Goal: Task Accomplishment & Management: Use online tool/utility

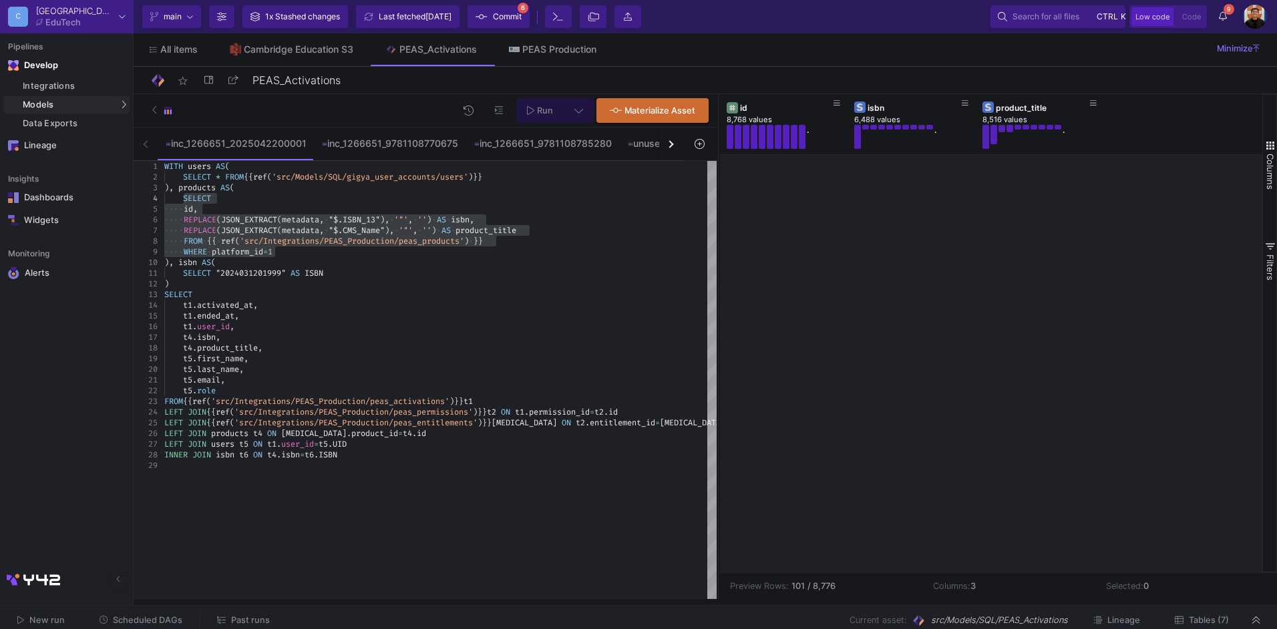
scroll to position [801, 0]
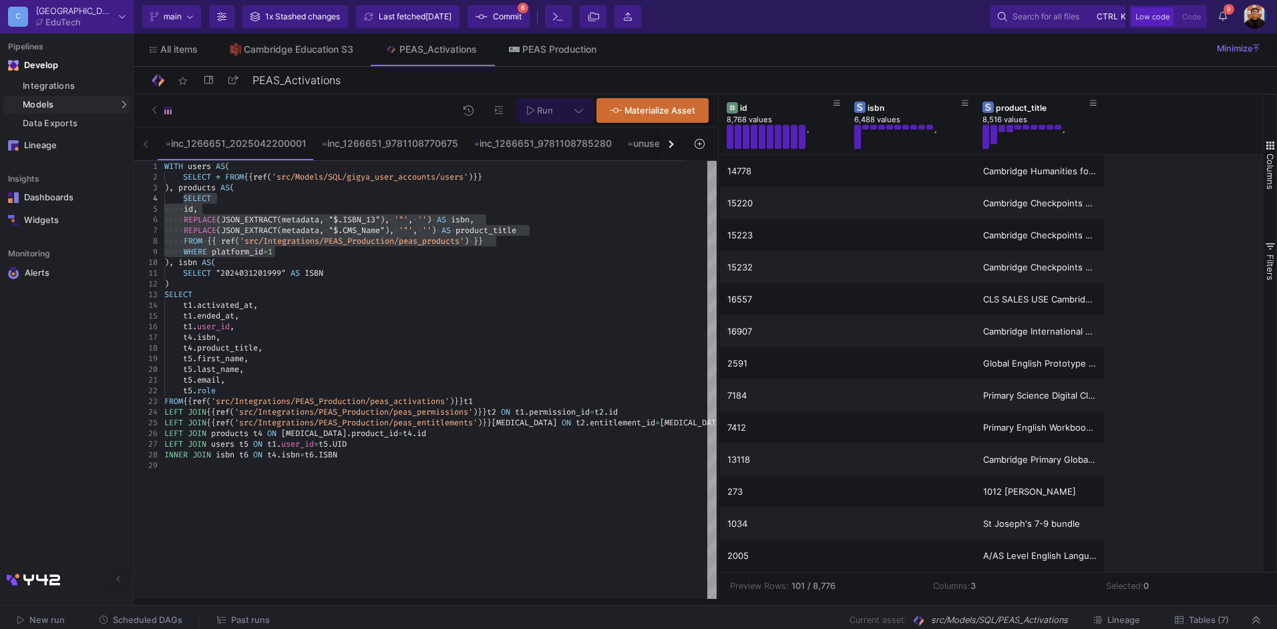
click at [436, 305] on div "t1 . activated_at ," at bounding box center [440, 305] width 552 height 11
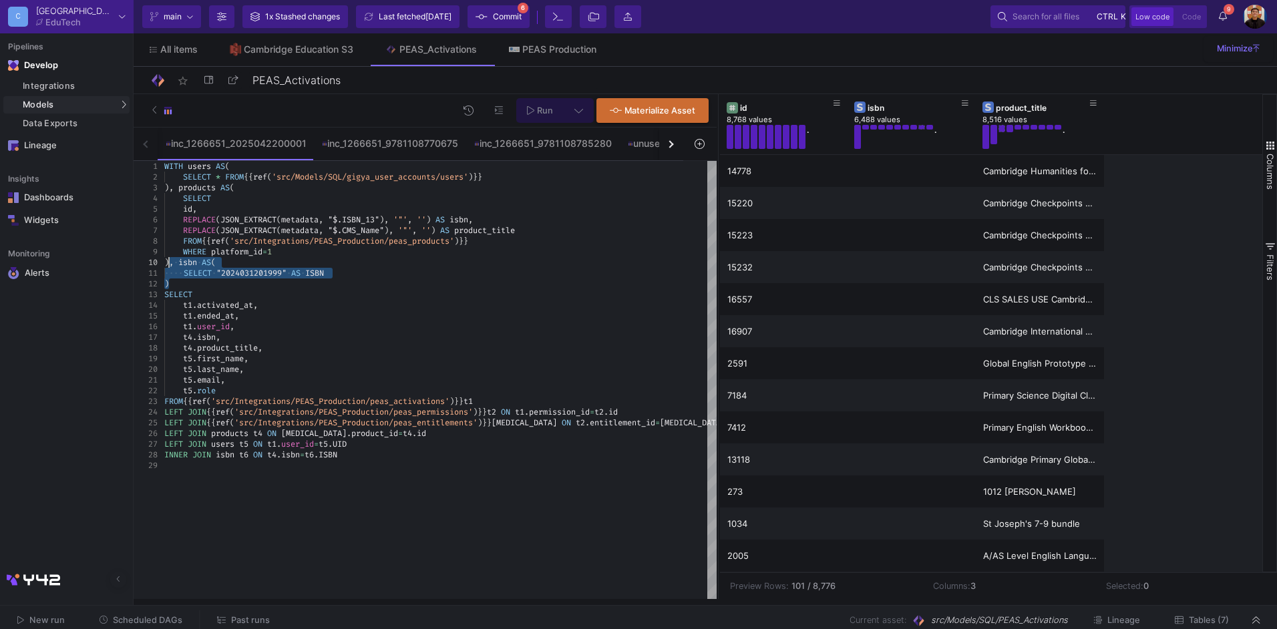
drag, startPoint x: 187, startPoint y: 284, endPoint x: 171, endPoint y: 260, distance: 28.3
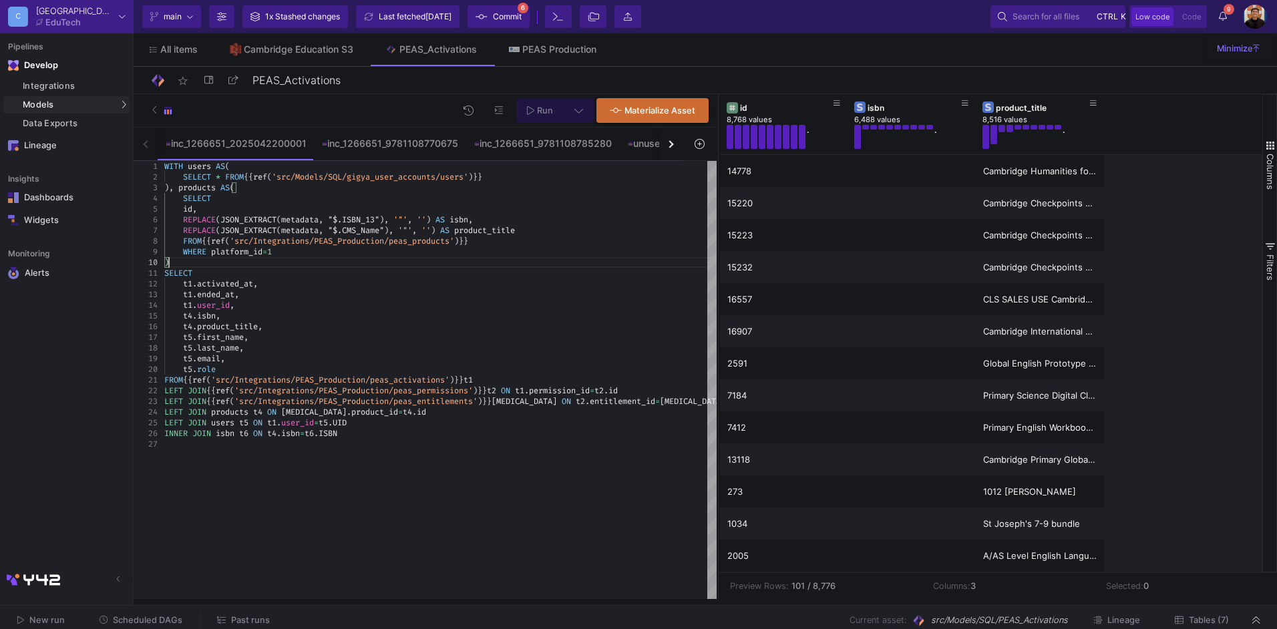
scroll to position [74, 110]
drag, startPoint x: 363, startPoint y: 436, endPoint x: 124, endPoint y: 429, distance: 238.5
drag, startPoint x: 184, startPoint y: 387, endPoint x: 139, endPoint y: 386, distance: 45.4
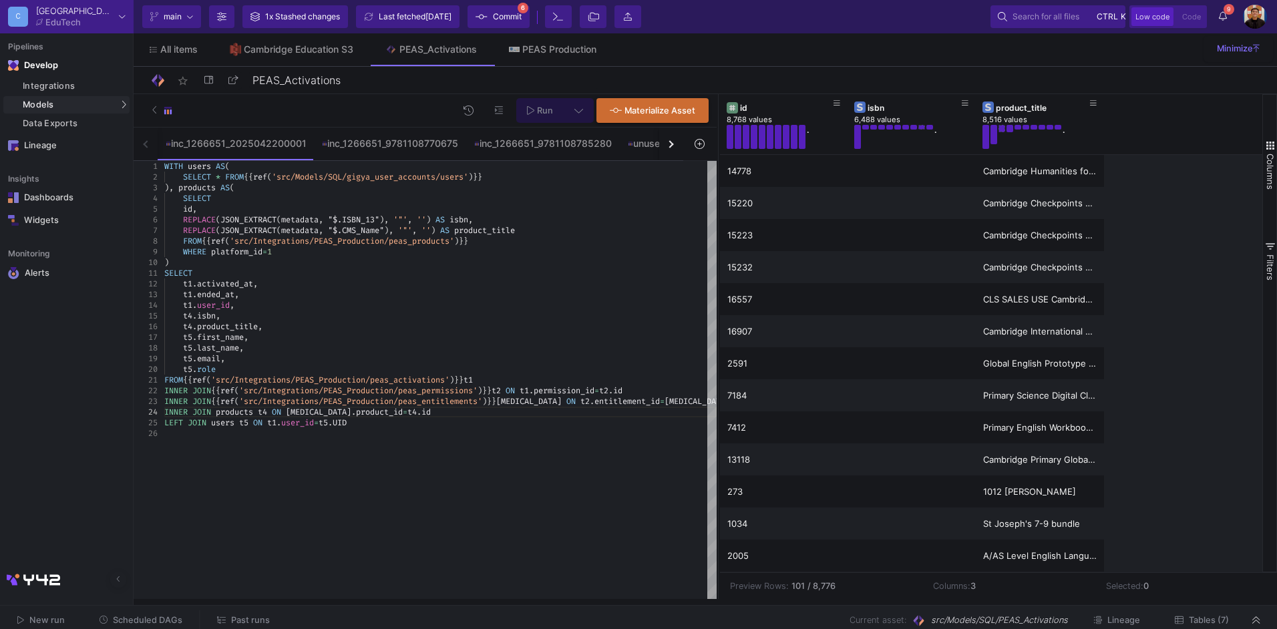
click at [328, 337] on div "t5 . first_name ," at bounding box center [440, 337] width 552 height 11
click at [190, 379] on span "{{" at bounding box center [187, 380] width 9 height 11
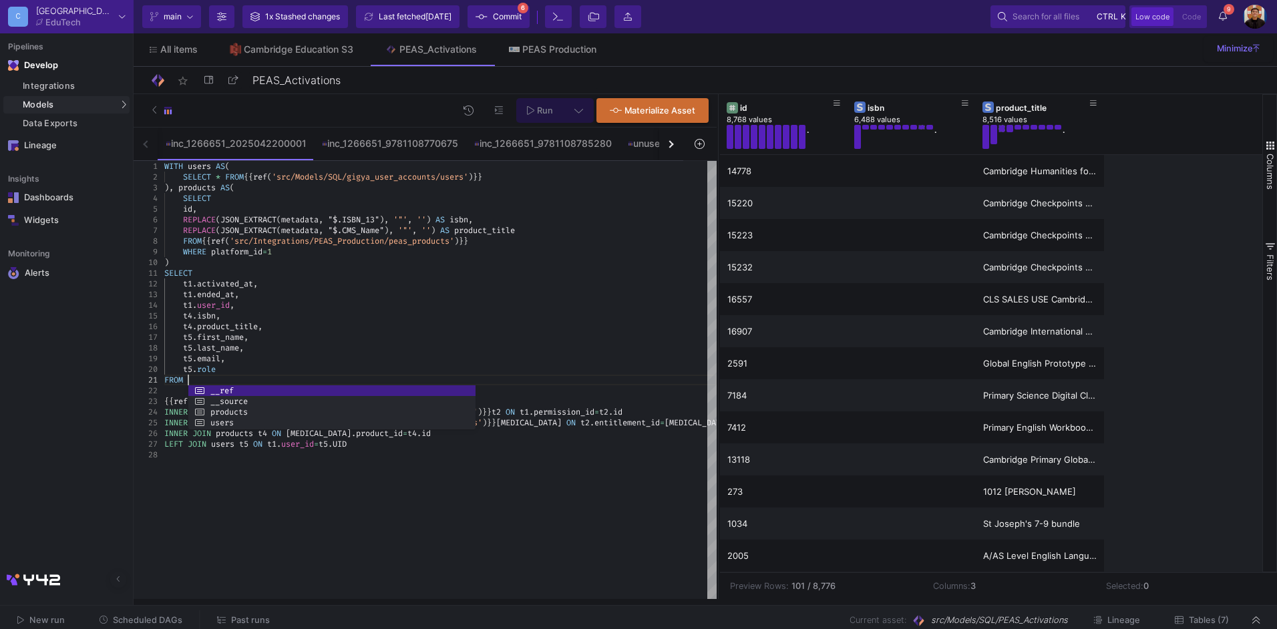
scroll to position [10, 23]
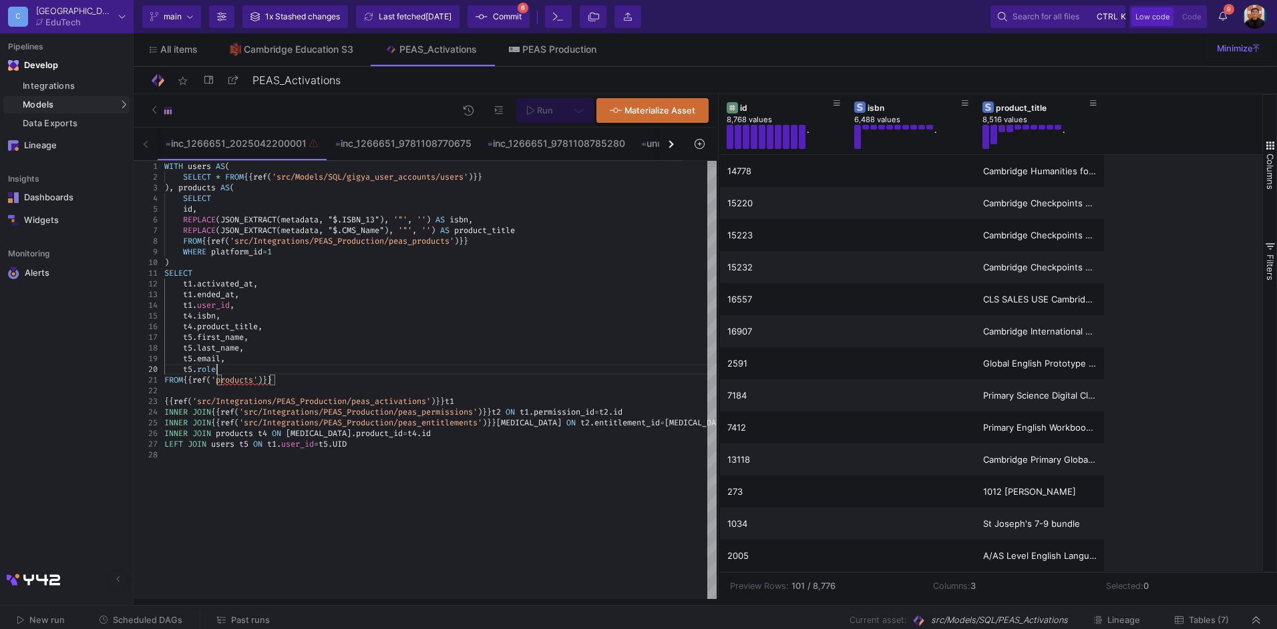
click at [333, 374] on div "t5 . role" at bounding box center [440, 369] width 552 height 11
click at [333, 379] on div "FROM {{ ref ( 'products' ) }}" at bounding box center [440, 380] width 552 height 11
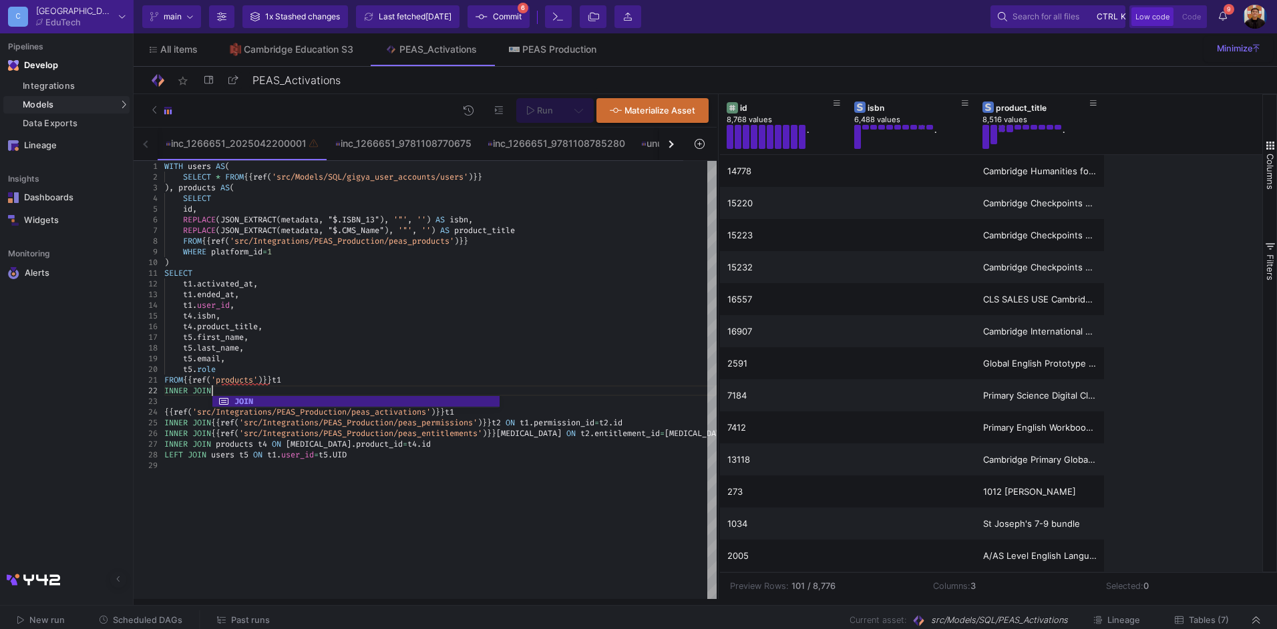
scroll to position [11, 52]
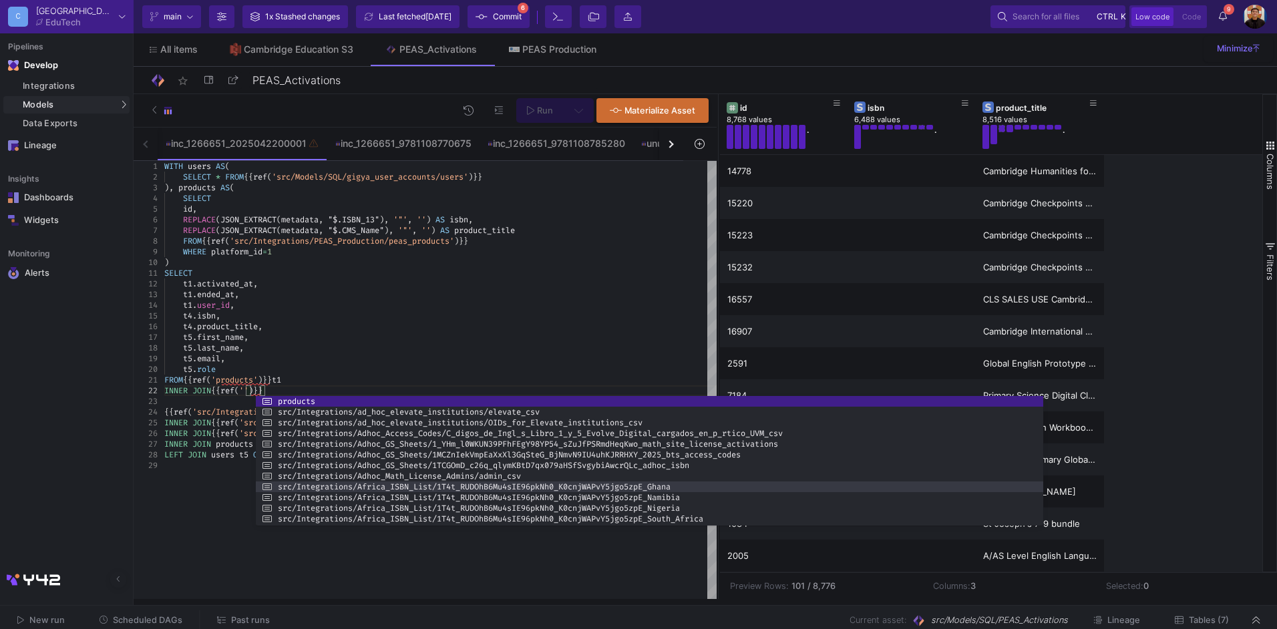
drag, startPoint x: 543, startPoint y: 460, endPoint x: 1090, endPoint y: 483, distance: 548.0
click at [1044, 483] on div at bounding box center [1043, 461] width 3 height 130
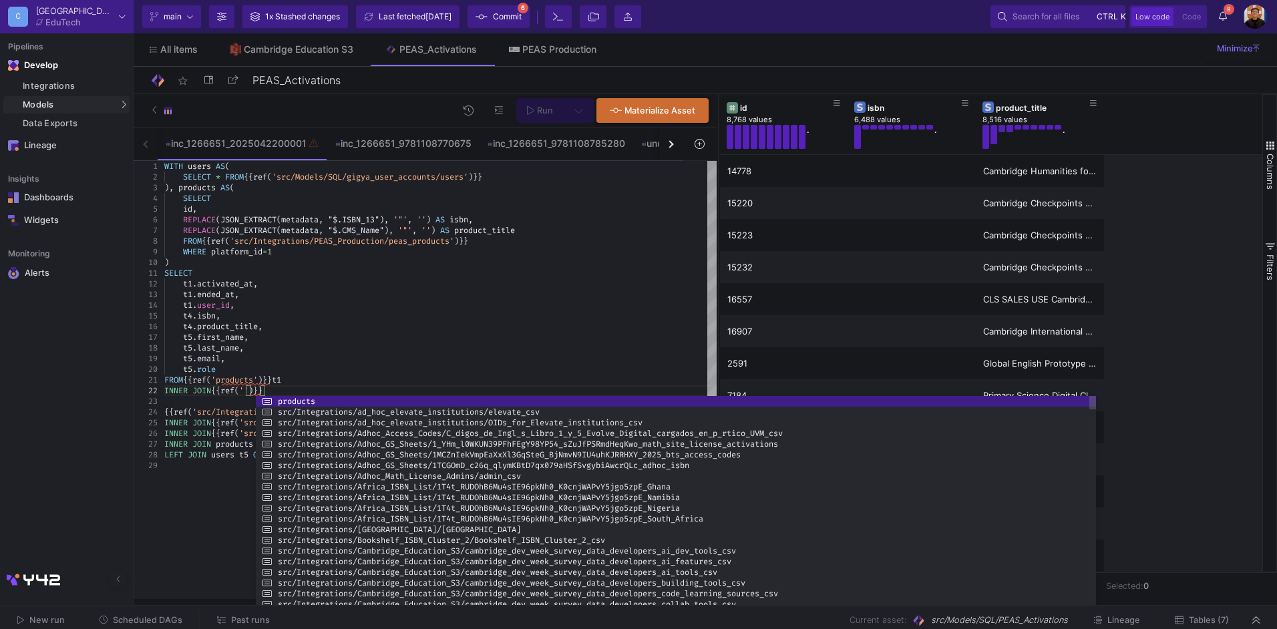
drag, startPoint x: 652, startPoint y: 526, endPoint x: 646, endPoint y: 628, distance: 101.7
click at [646, 628] on html "C Cambridge EduTech Current branch main Branch Options 1x Stashed changes Last …" at bounding box center [638, 314] width 1277 height 629
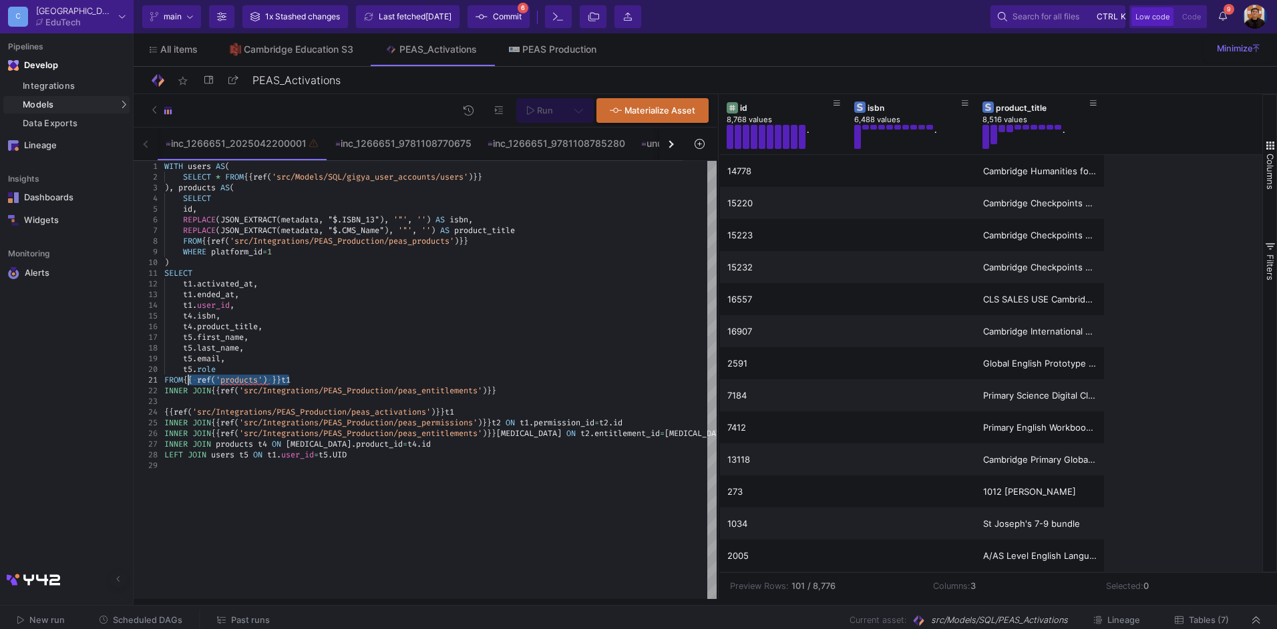
drag, startPoint x: 288, startPoint y: 375, endPoint x: 190, endPoint y: 376, distance: 97.5
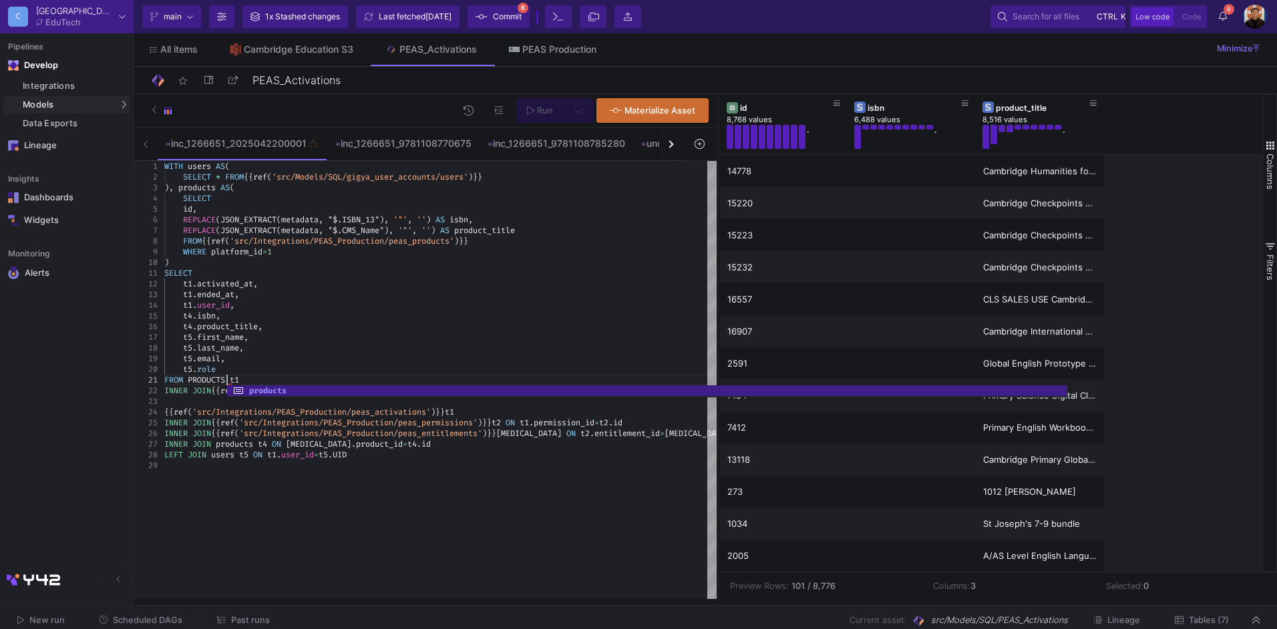
scroll to position [10, 62]
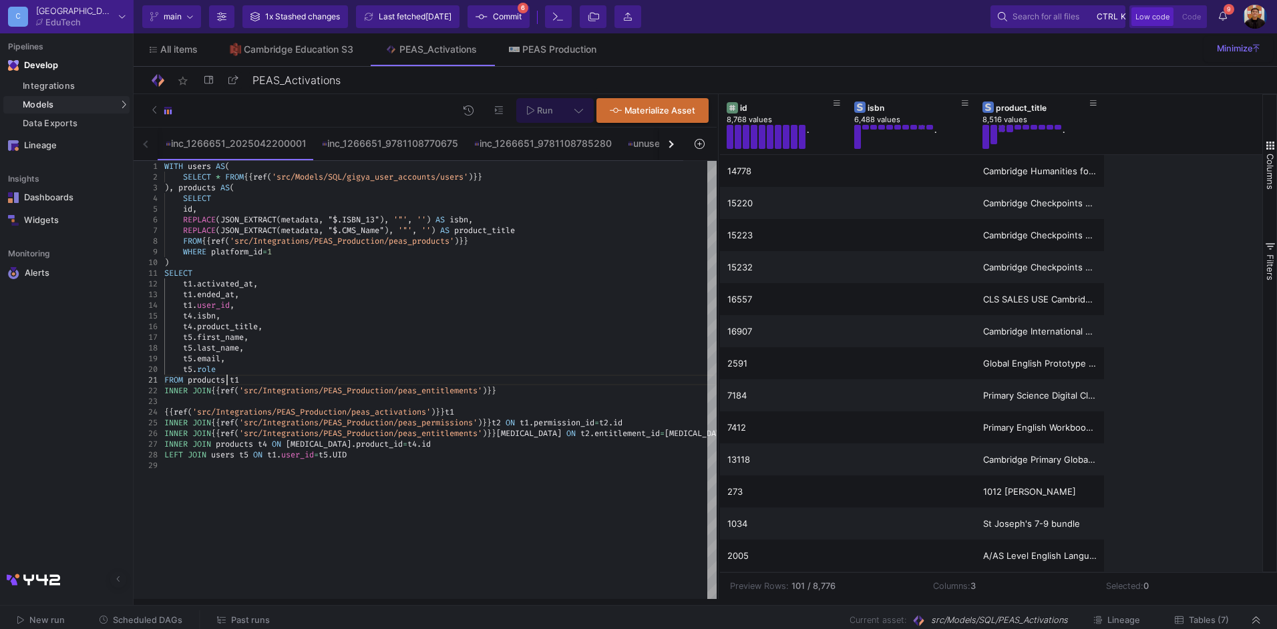
click at [525, 391] on div "INNER JOIN {{ ref ( 'src/Integrations/PEAS_Production/peas_entitlement s' ) }}" at bounding box center [440, 390] width 552 height 11
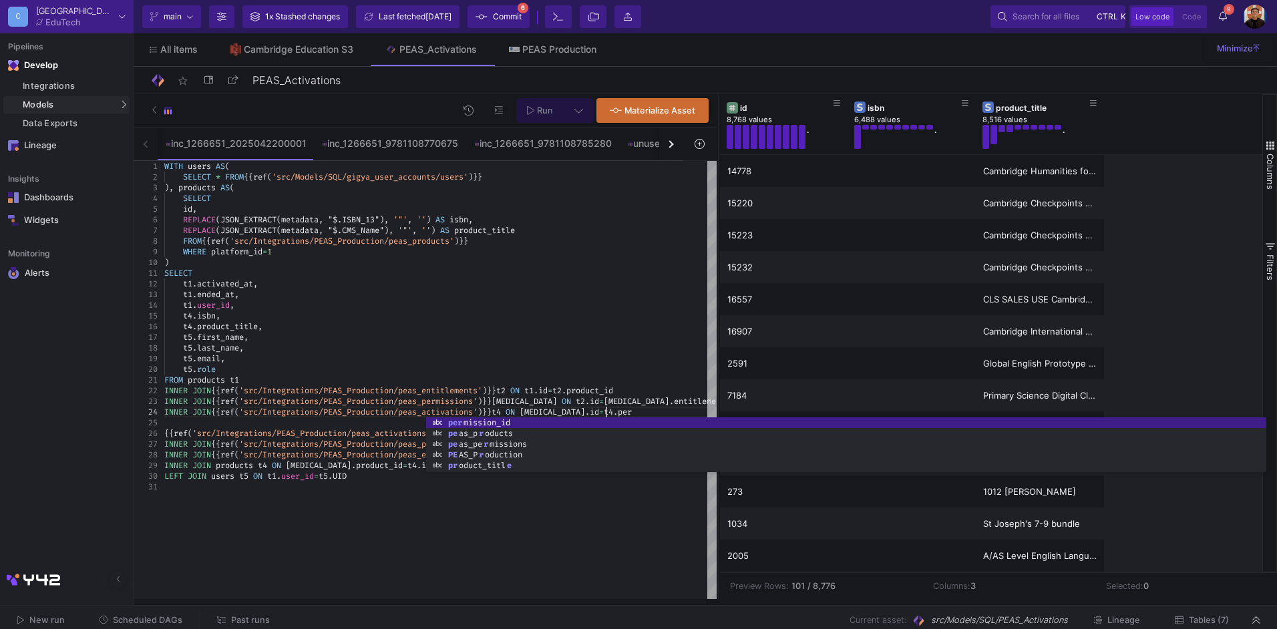
scroll to position [32, 451]
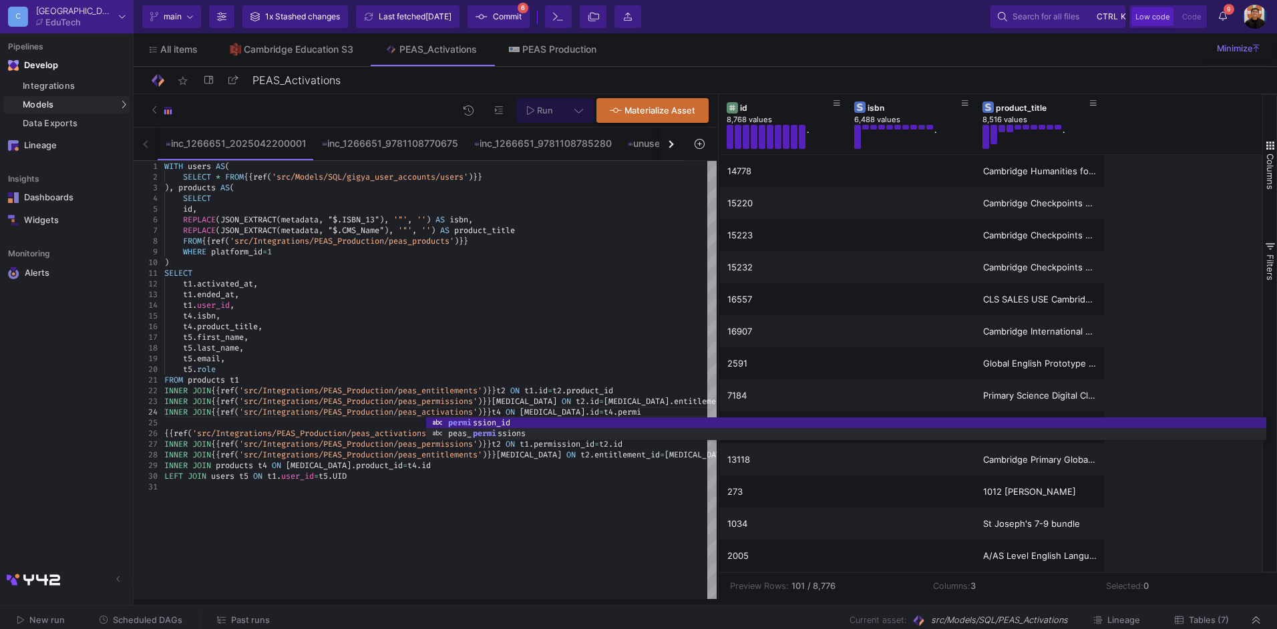
type textarea "FROM products t1 INNER JOIN {{ ref('src/Integrations/PEAS_Production/peas_entit…"
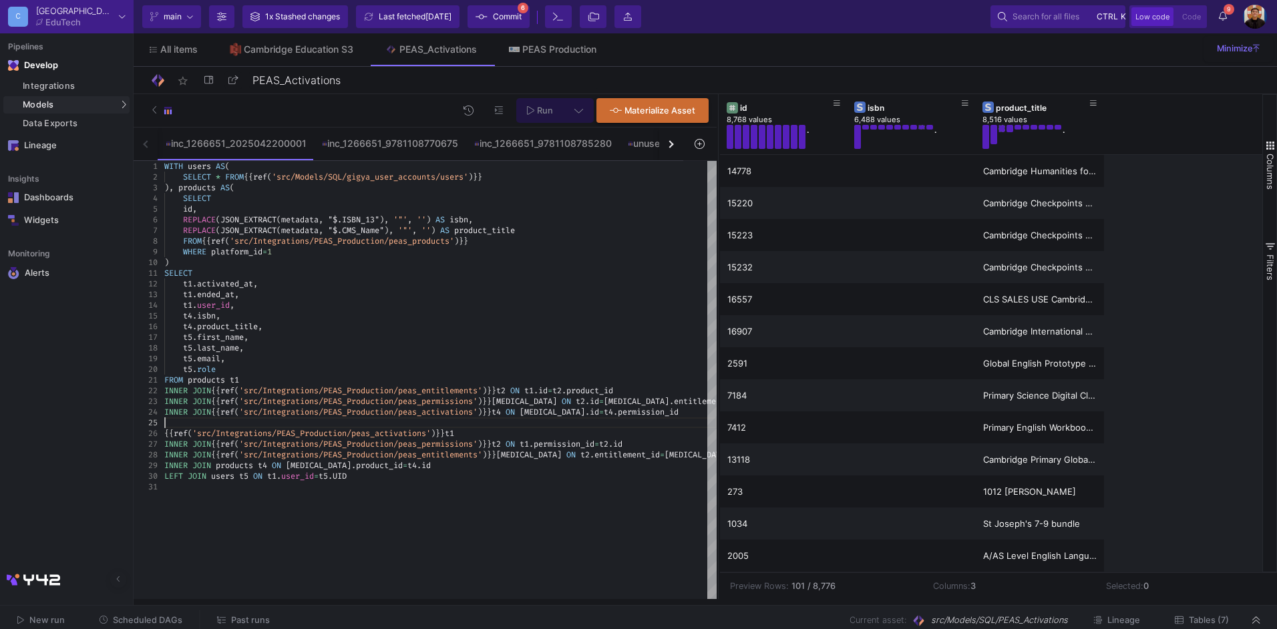
scroll to position [10, 0]
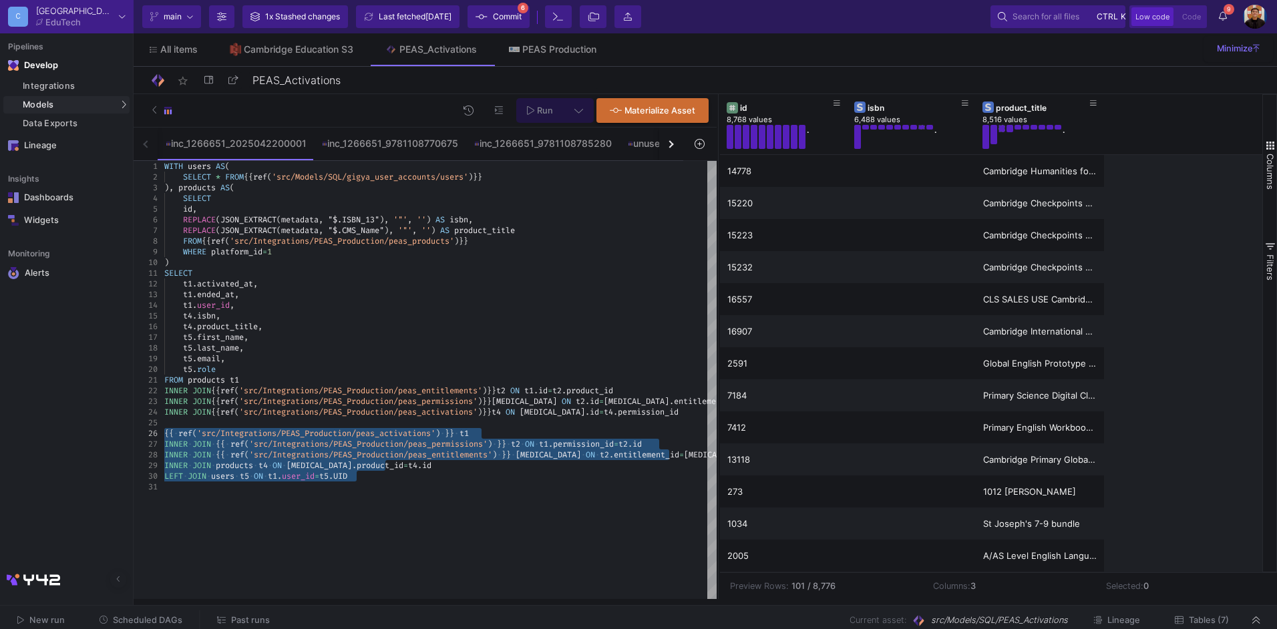
drag, startPoint x: 455, startPoint y: 481, endPoint x: 128, endPoint y: 435, distance: 331.2
click at [128, 435] on mat-sidenav-container "Pipelines Develop Integrations Models Models UI-Models SQL-Models Data Exports …" at bounding box center [638, 299] width 1277 height 599
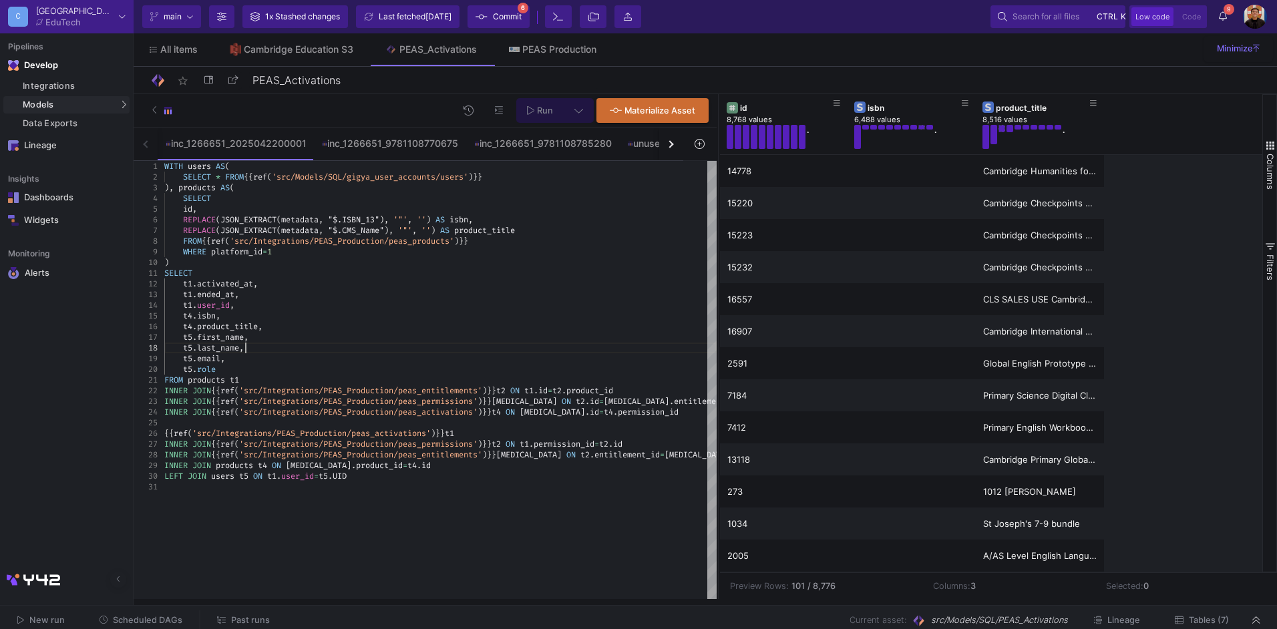
drag, startPoint x: 218, startPoint y: 369, endPoint x: 186, endPoint y: 282, distance: 93.4
click at [231, 268] on div "SELECT" at bounding box center [440, 273] width 552 height 11
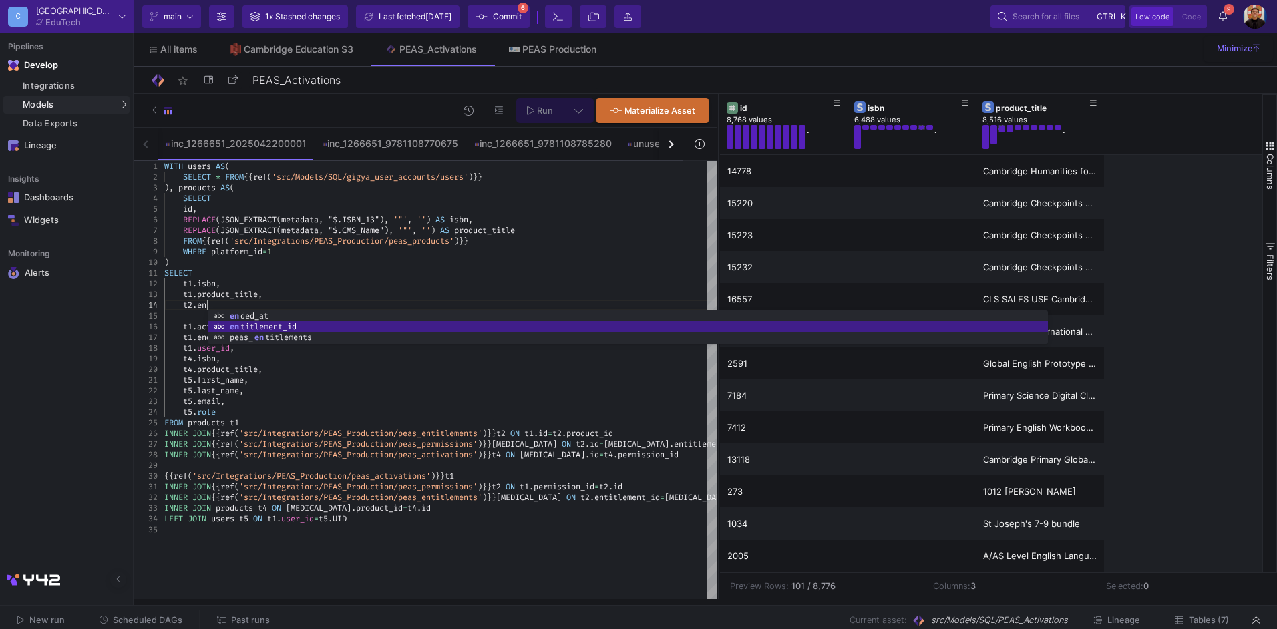
scroll to position [32, 47]
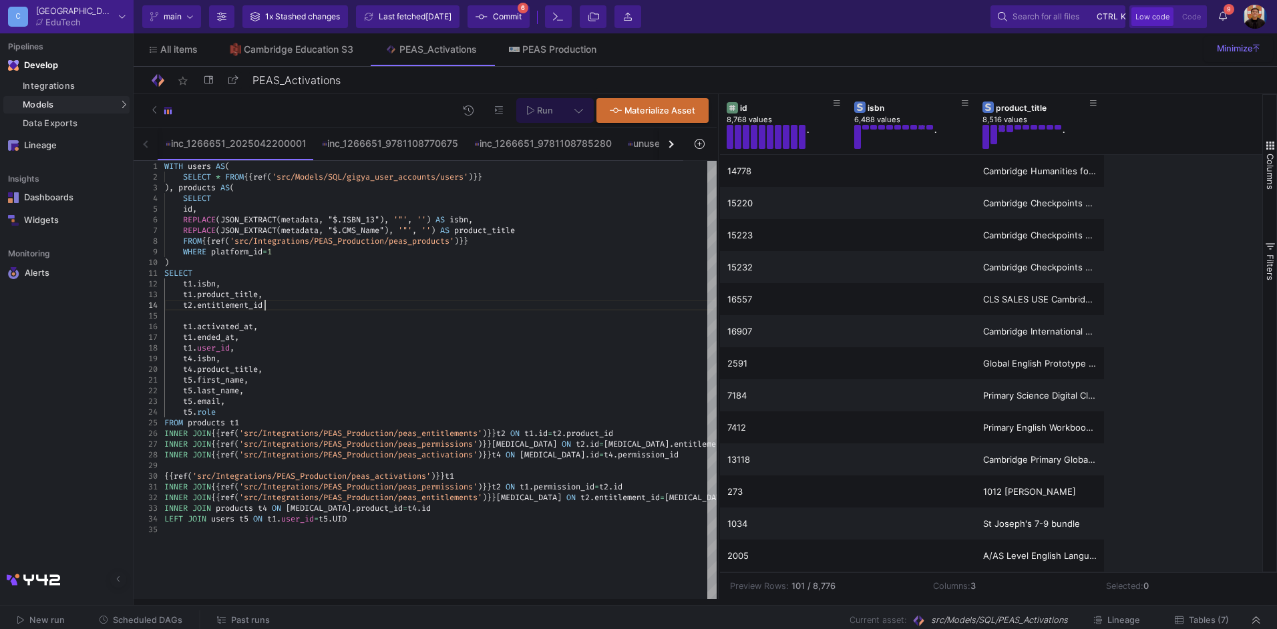
click at [251, 321] on div at bounding box center [440, 316] width 552 height 11
click at [200, 315] on div at bounding box center [440, 316] width 552 height 11
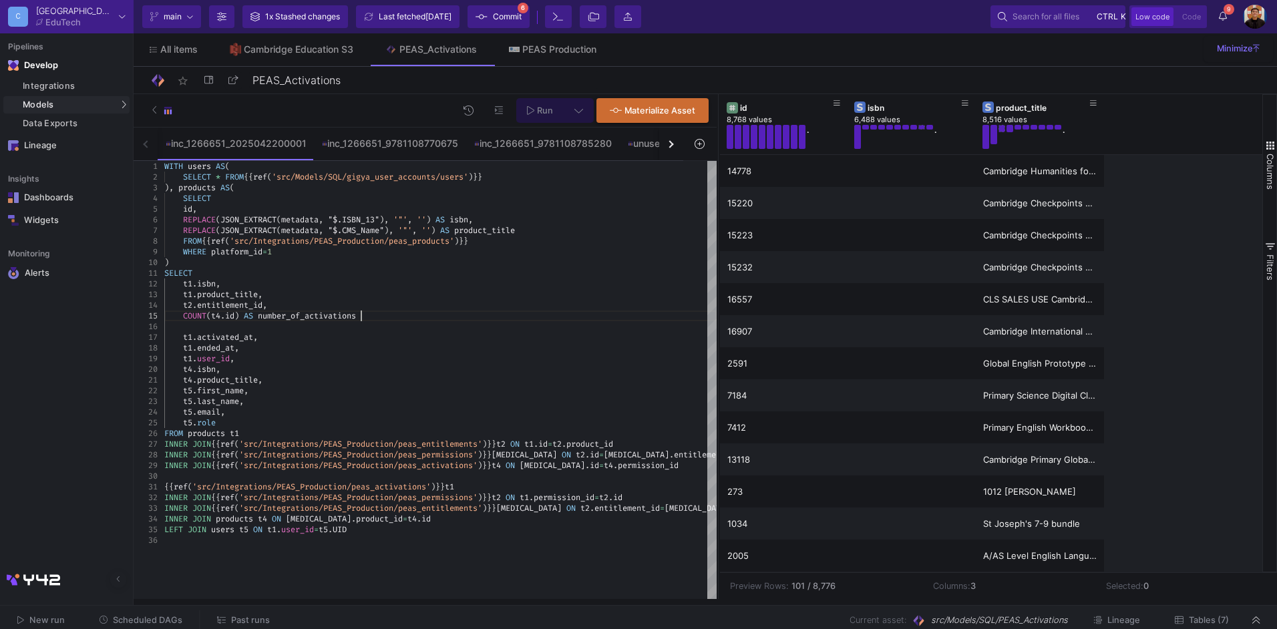
scroll to position [43, 196]
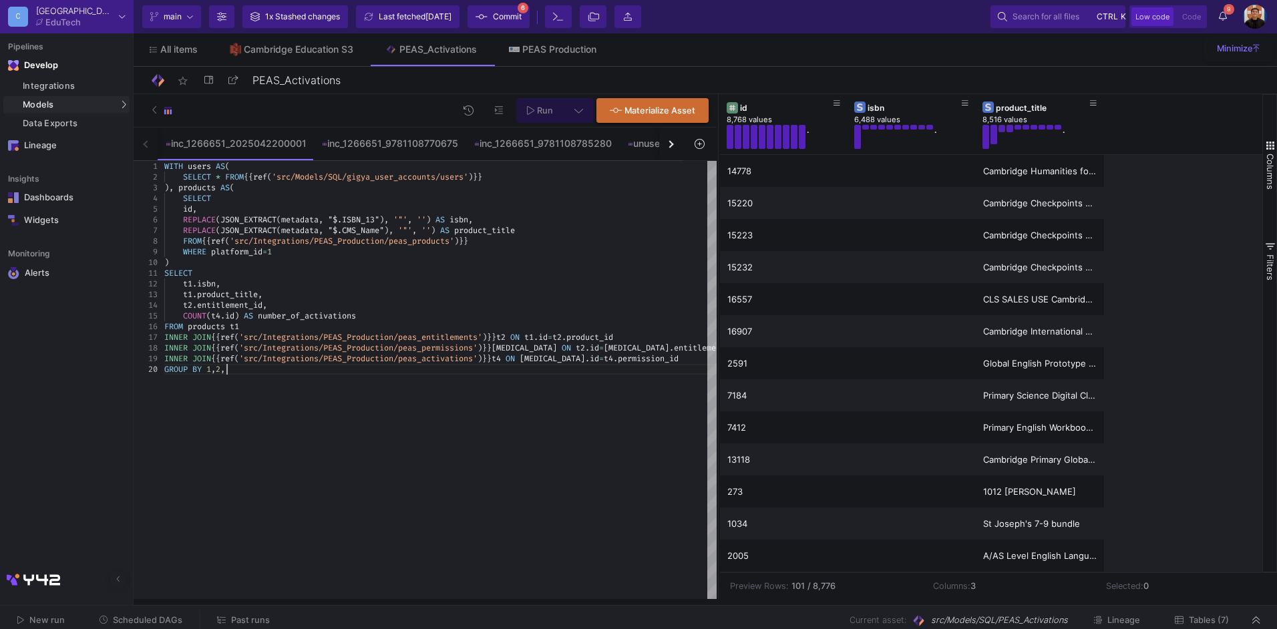
type textarea "SELECT t1.isbn, t1.product_title, t2.entitlement_id, COUNT([DOMAIN_NAME]) AS nu…"
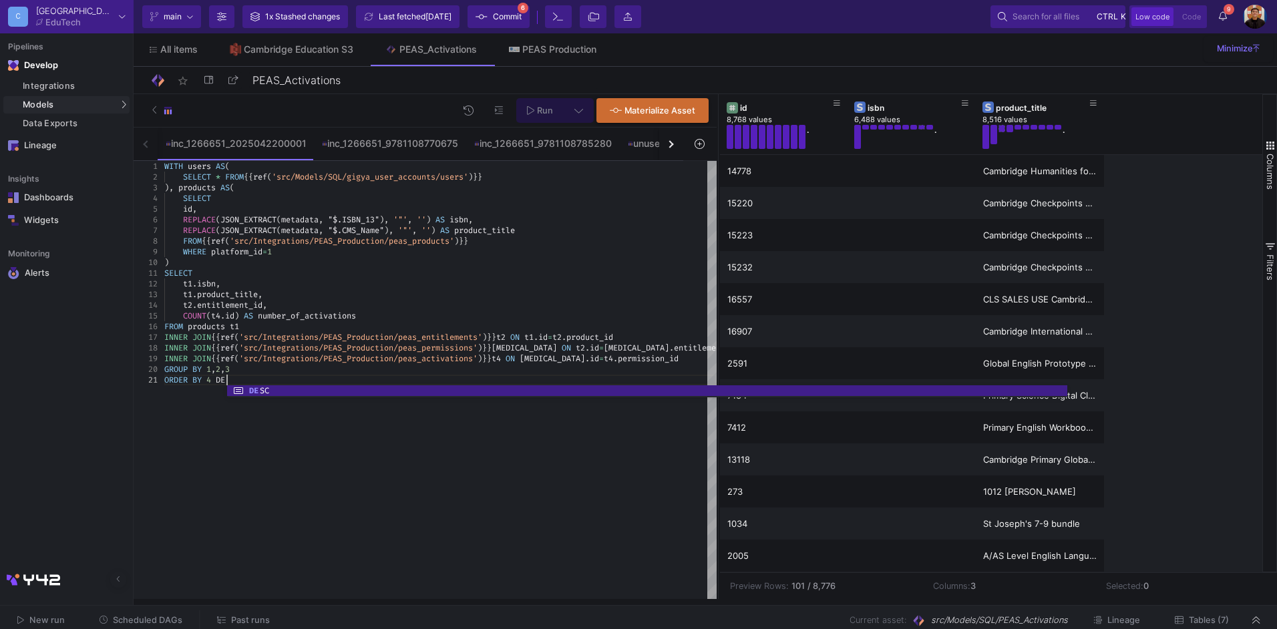
scroll to position [10, 71]
click at [349, 489] on div "WITH users AS ( SELECT * FROM {{ ref ( 'src/Models/SQL/gigya_user_accounts/user…" at bounding box center [440, 380] width 552 height 438
click at [573, 119] on button at bounding box center [579, 110] width 30 height 25
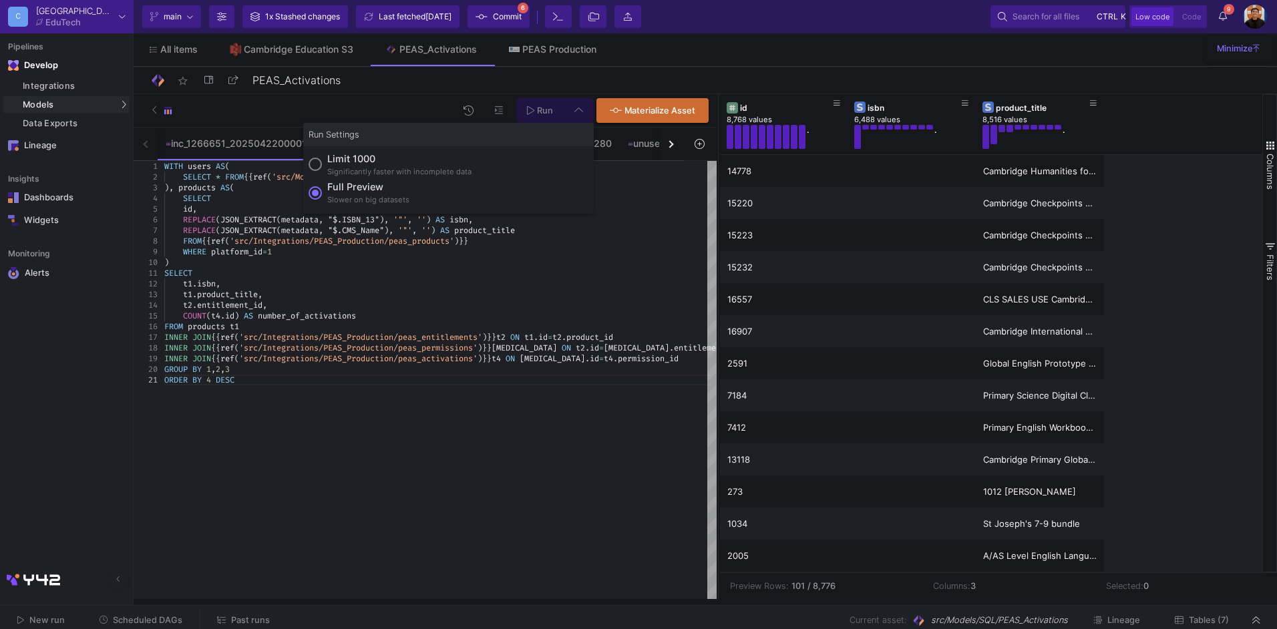
click at [369, 195] on div "Slower on big datasets" at bounding box center [368, 199] width 82 height 11
click at [322, 195] on input "Full preview Slower on big datasets" at bounding box center [315, 192] width 13 height 13
click at [551, 110] on span "Run" at bounding box center [545, 111] width 16 height 10
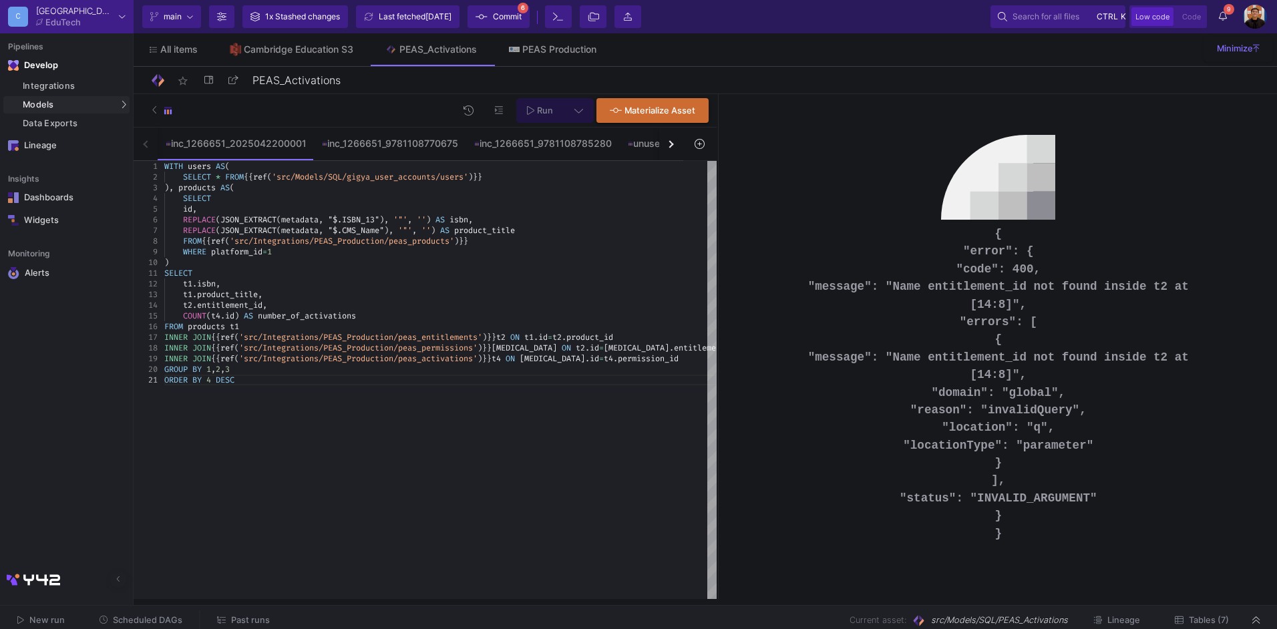
click at [192, 305] on span "t2" at bounding box center [187, 305] width 9 height 11
drag, startPoint x: 196, startPoint y: 305, endPoint x: 264, endPoint y: 307, distance: 67.5
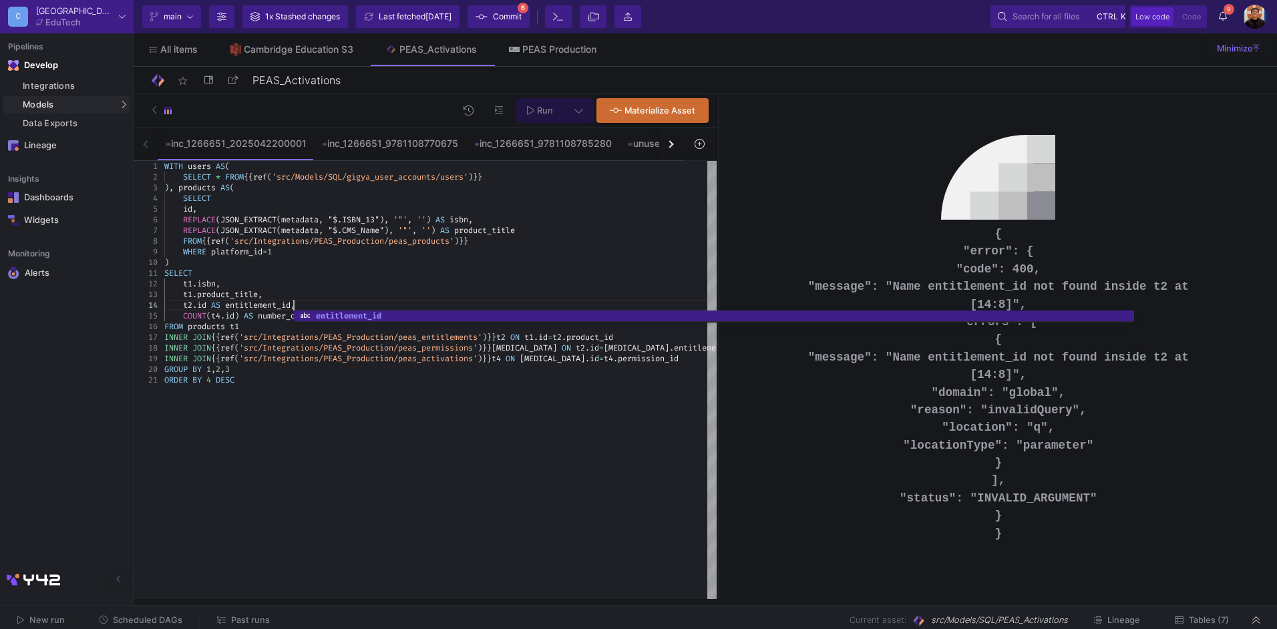
scroll to position [32, 130]
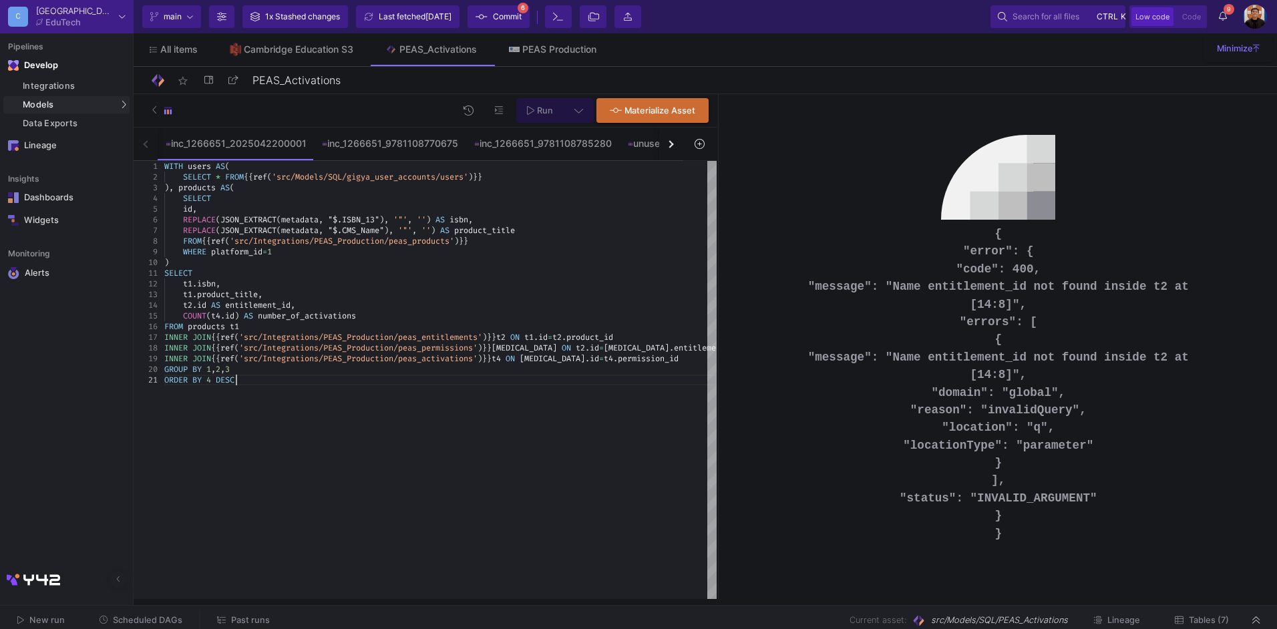
click at [354, 388] on div "WITH users AS ( SELECT * FROM {{ ref ( 'src/Models/SQL/gigya_user_accounts/user…" at bounding box center [440, 380] width 552 height 438
type textarea "ORDER BY 4 DESC"
click at [580, 115] on icon at bounding box center [578, 110] width 9 height 9
click at [383, 198] on div "Slower on big datasets" at bounding box center [368, 199] width 82 height 11
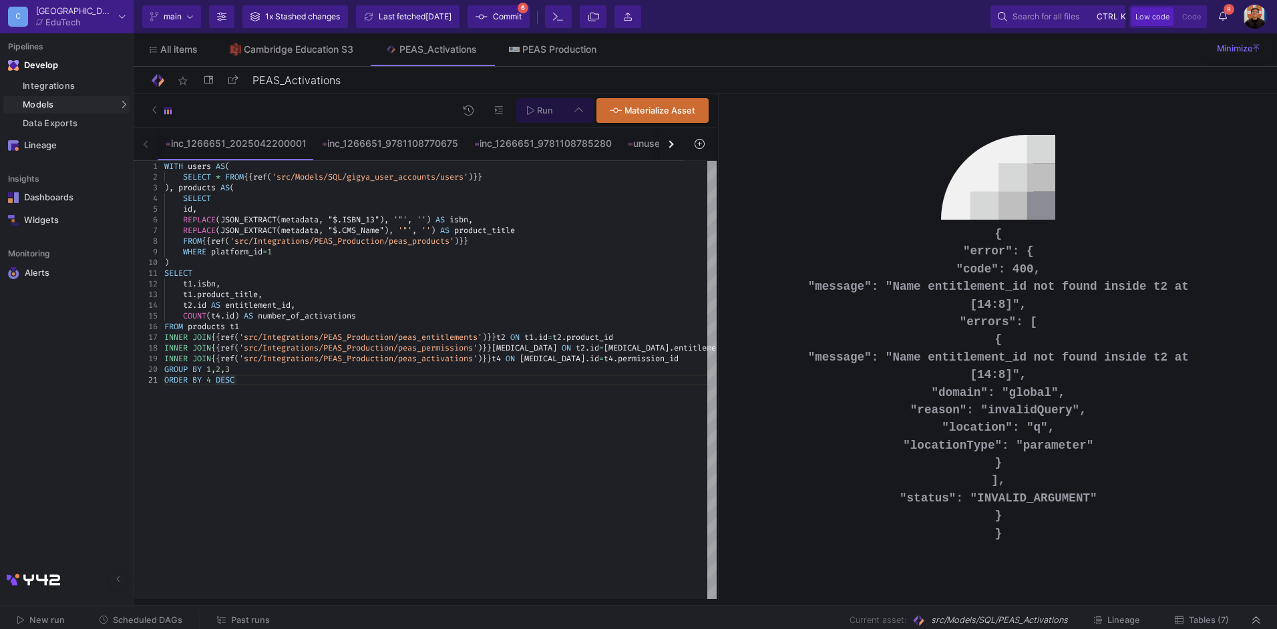
click at [322, 198] on input "Full preview Slower on big datasets" at bounding box center [315, 192] width 13 height 13
click at [540, 113] on span "Run" at bounding box center [545, 111] width 16 height 10
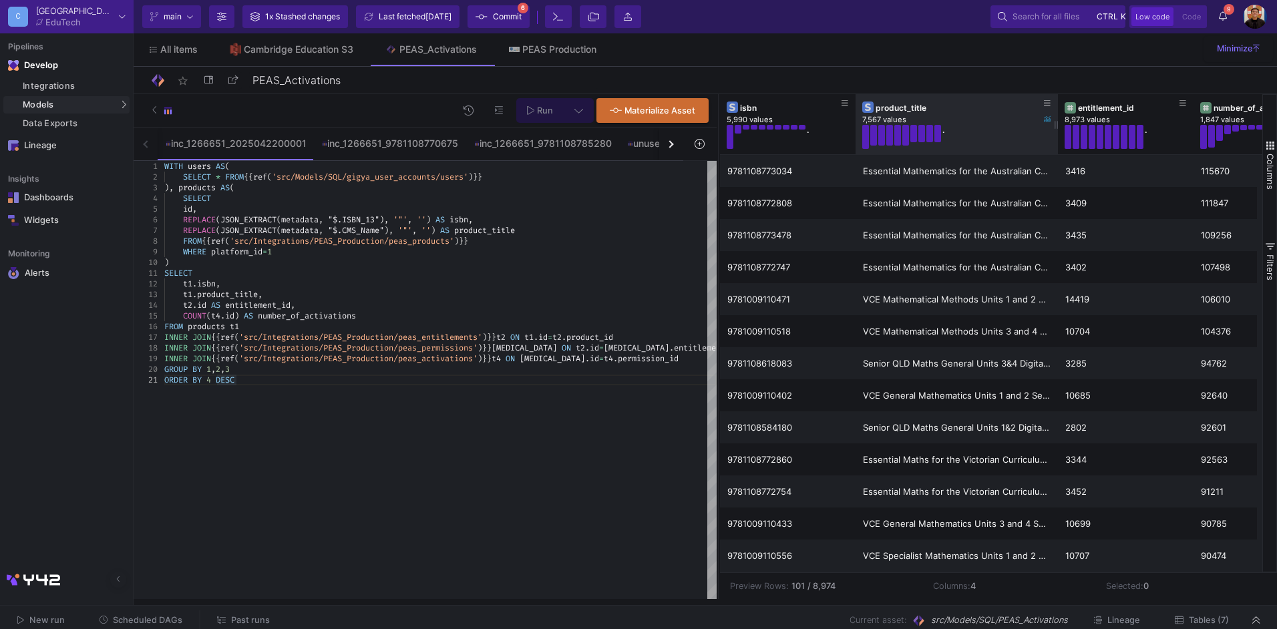
drag, startPoint x: 988, startPoint y: 129, endPoint x: 1055, endPoint y: 150, distance: 69.9
click at [1055, 150] on div at bounding box center [1057, 124] width 5 height 60
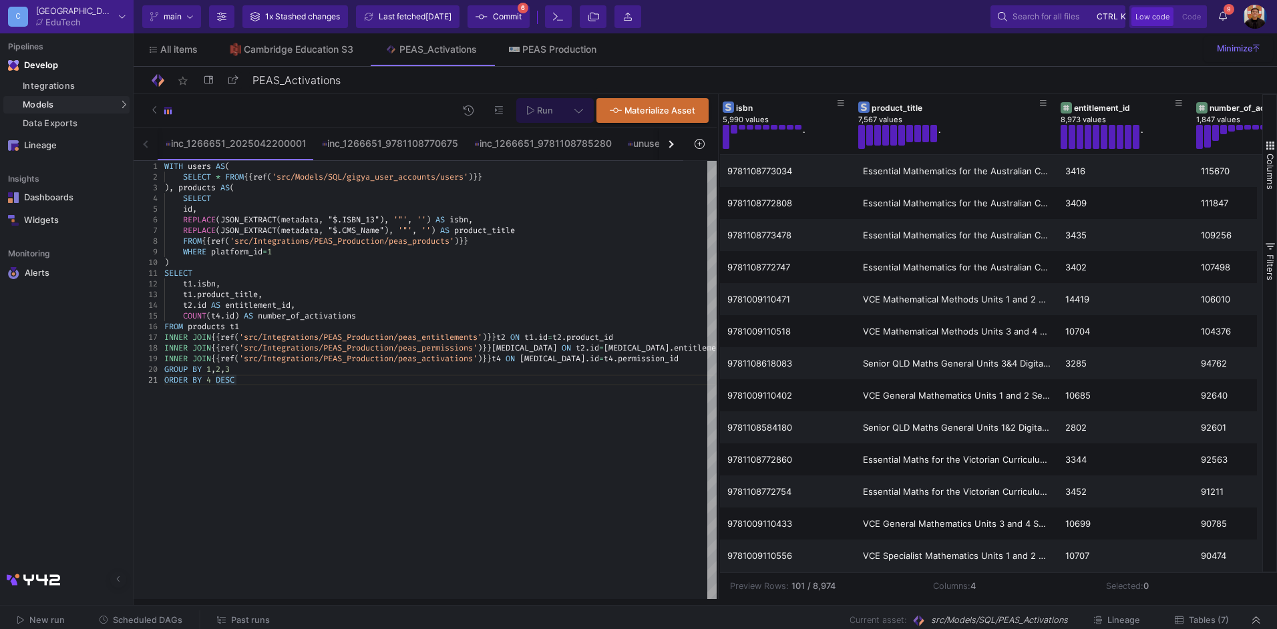
scroll to position [0, 72]
